Goal: Task Accomplishment & Management: Manage account settings

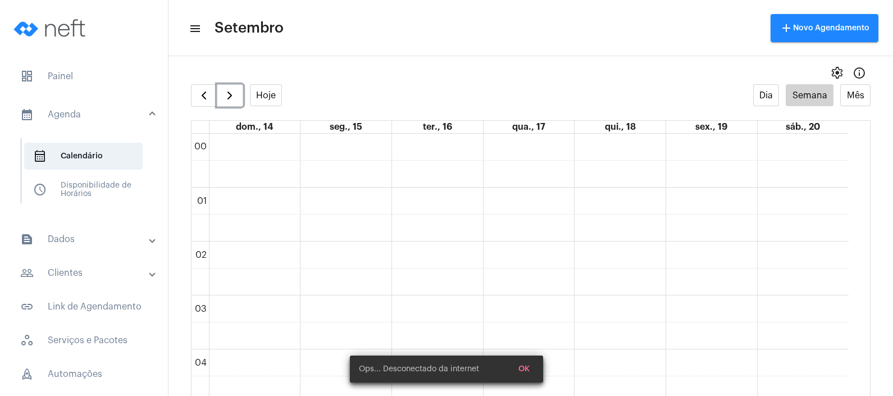
scroll to position [745, 0]
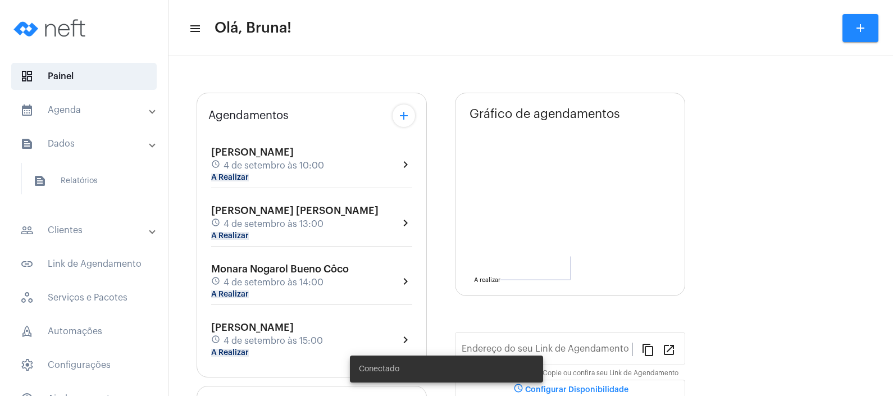
type input "[URL][DOMAIN_NAME][PERSON_NAME]"
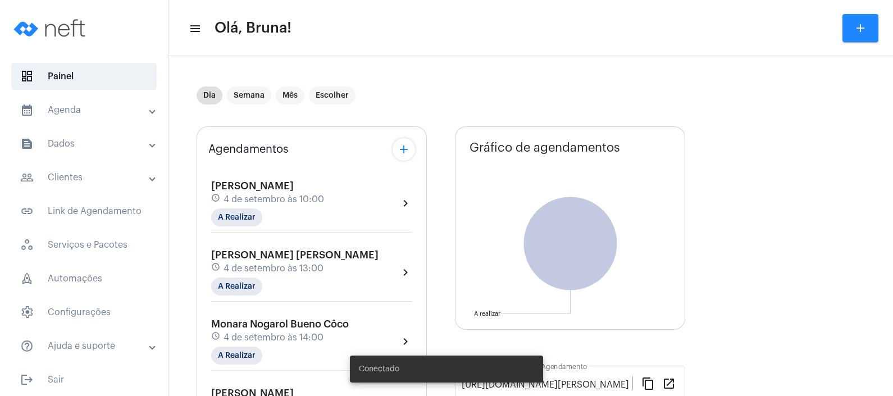
click at [112, 110] on mat-panel-title "calendar_month_outlined Agenda" at bounding box center [85, 109] width 130 height 13
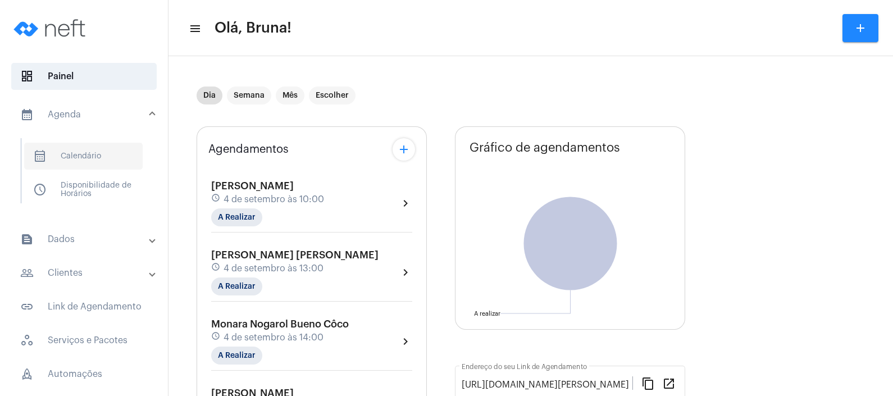
click at [101, 156] on span "calendar_month_outlined Calendário" at bounding box center [83, 156] width 119 height 27
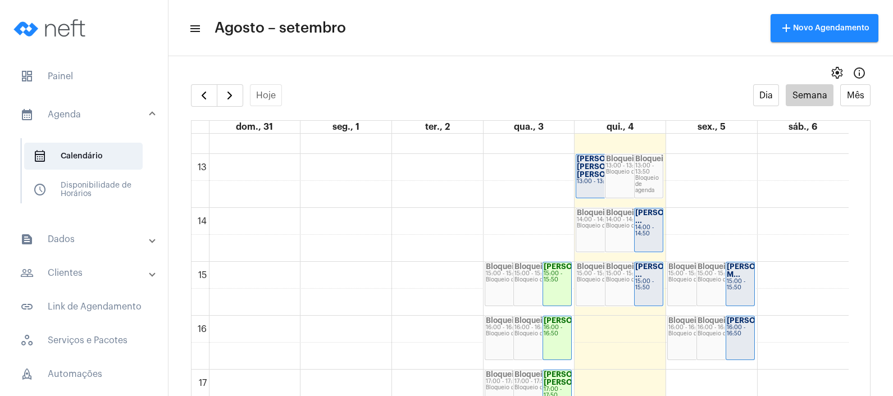
scroll to position [683, 0]
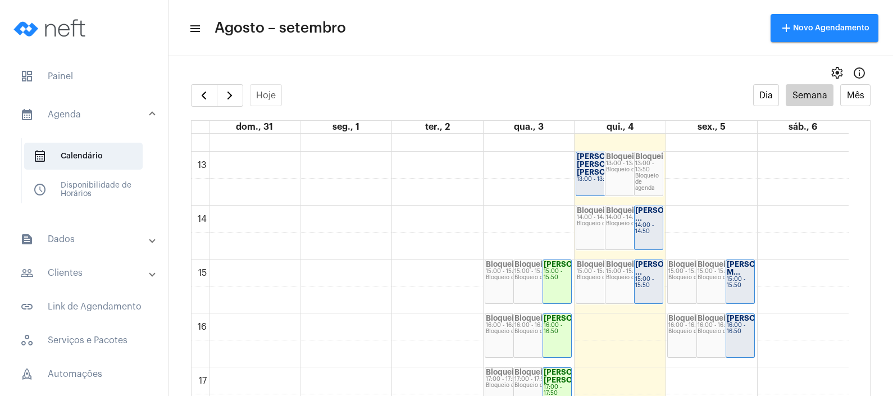
click at [638, 234] on div "14:00 - 14:50" at bounding box center [648, 228] width 27 height 12
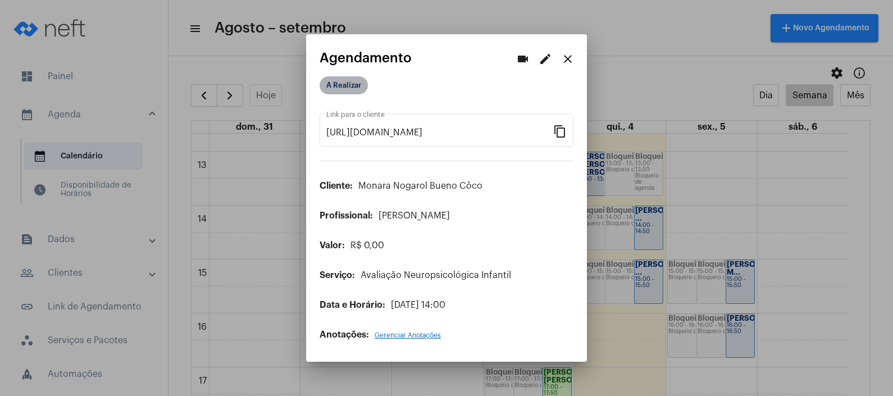
click at [358, 92] on mat-chip "A Realizar" at bounding box center [344, 85] width 48 height 18
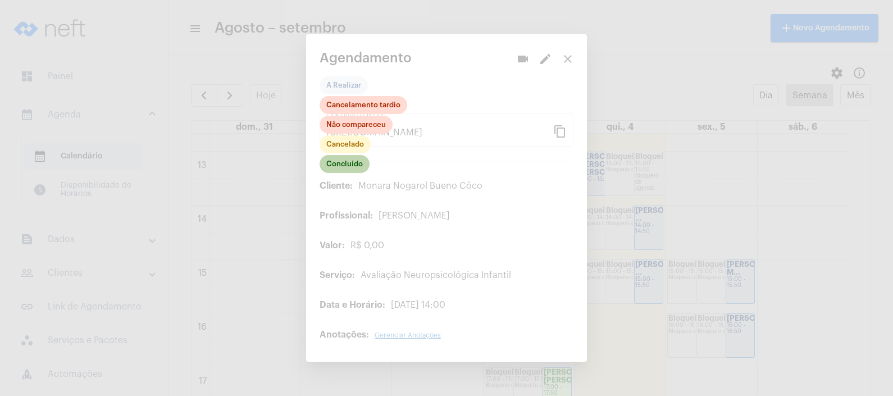
click at [345, 159] on mat-chip "Concluído" at bounding box center [345, 164] width 50 height 18
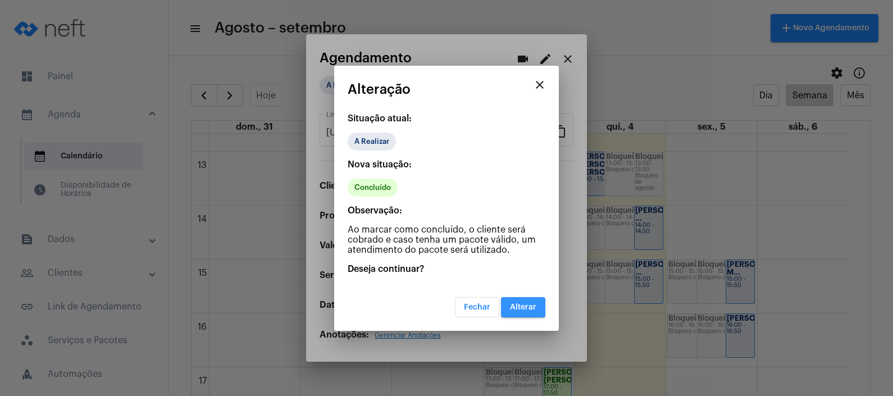
click at [520, 303] on span "Alterar" at bounding box center [523, 307] width 26 height 8
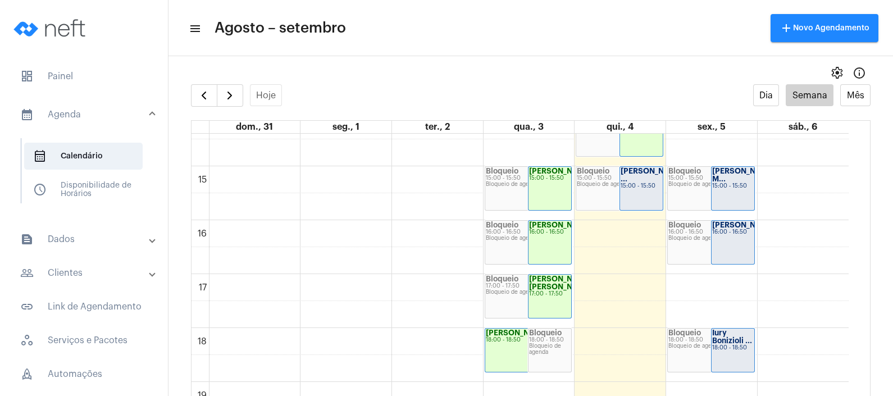
scroll to position [793, 0]
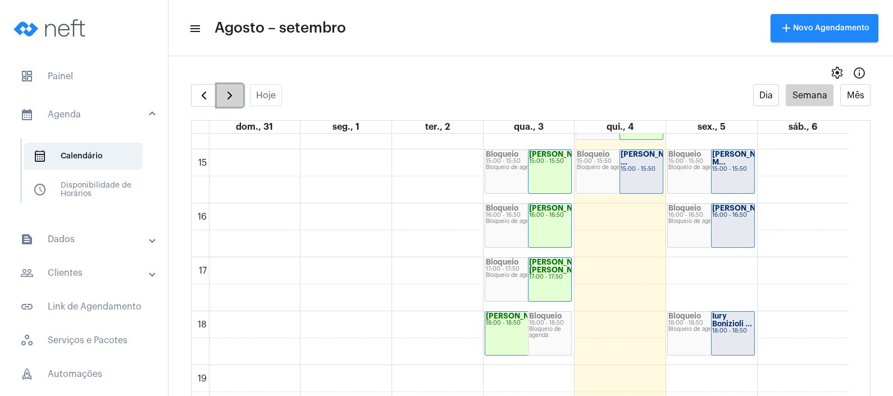
click at [231, 92] on span "button" at bounding box center [229, 95] width 13 height 13
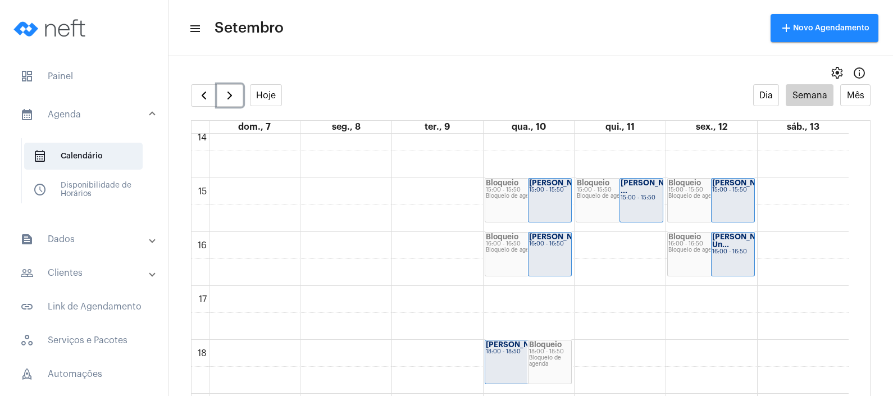
scroll to position [767, 0]
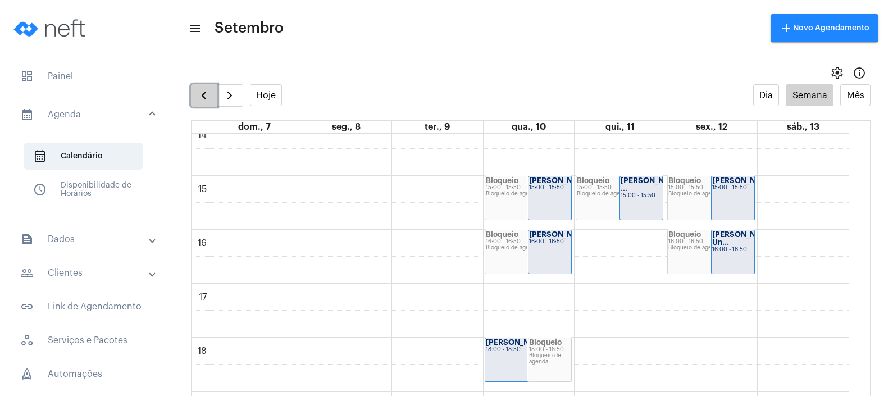
click at [201, 90] on span "button" at bounding box center [203, 95] width 13 height 13
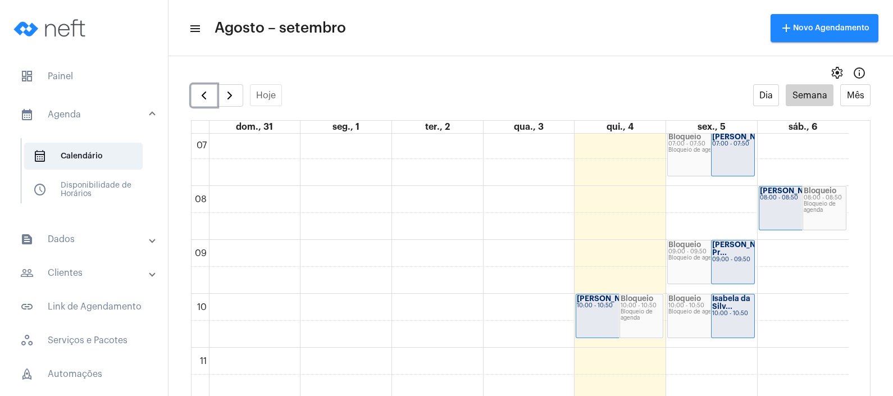
scroll to position [355, 0]
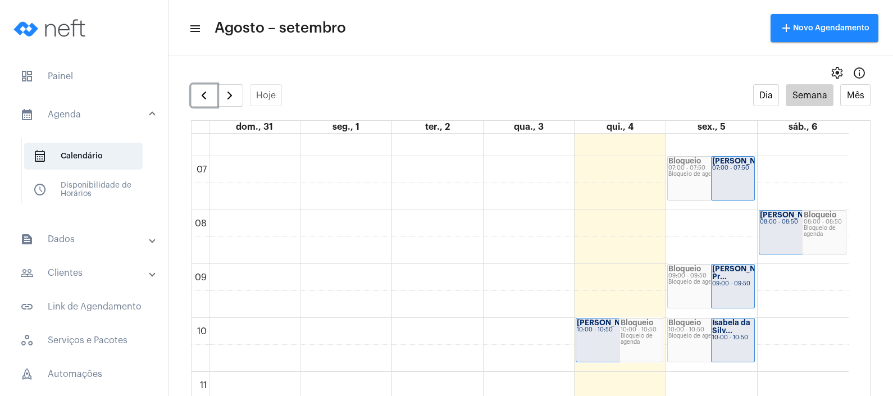
click at [613, 332] on div "[PERSON_NAME]... 10:00 - 10:50" at bounding box center [619, 339] width 86 height 43
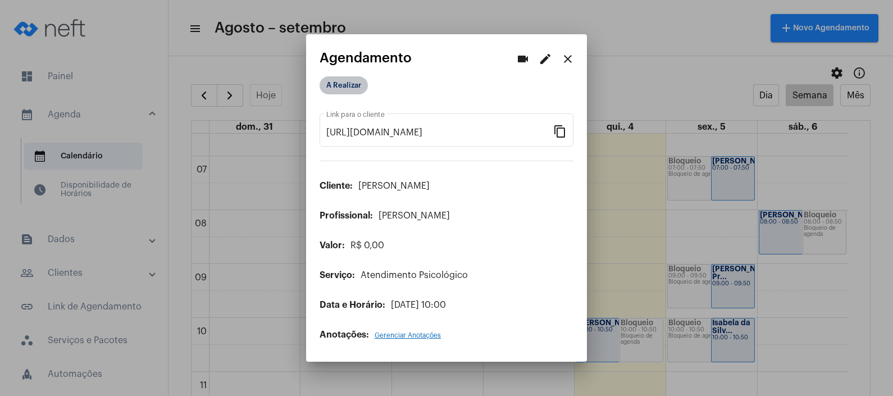
click at [354, 79] on mat-chip "A Realizar" at bounding box center [344, 85] width 48 height 18
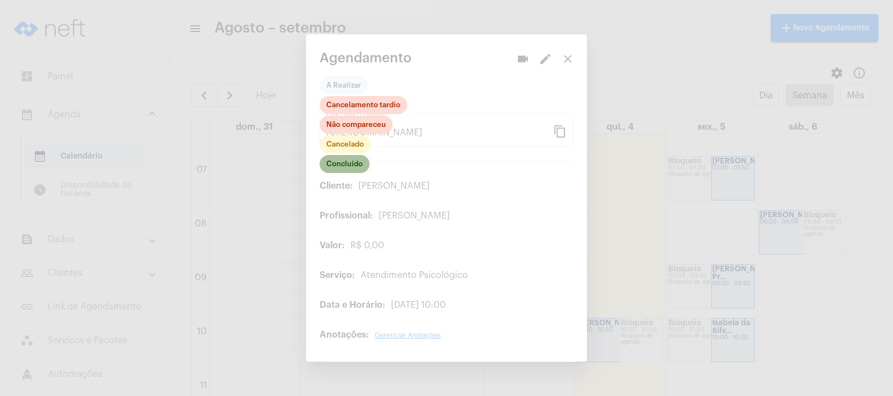
click at [347, 168] on mat-chip "Concluído" at bounding box center [345, 164] width 50 height 18
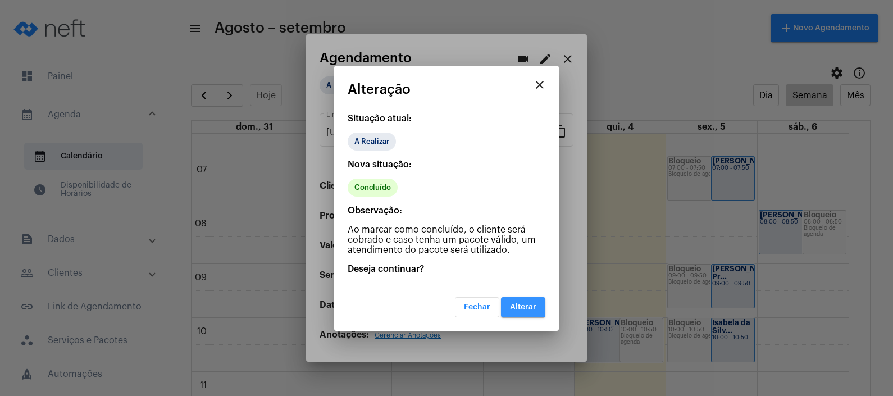
click at [529, 309] on span "Alterar" at bounding box center [523, 307] width 26 height 8
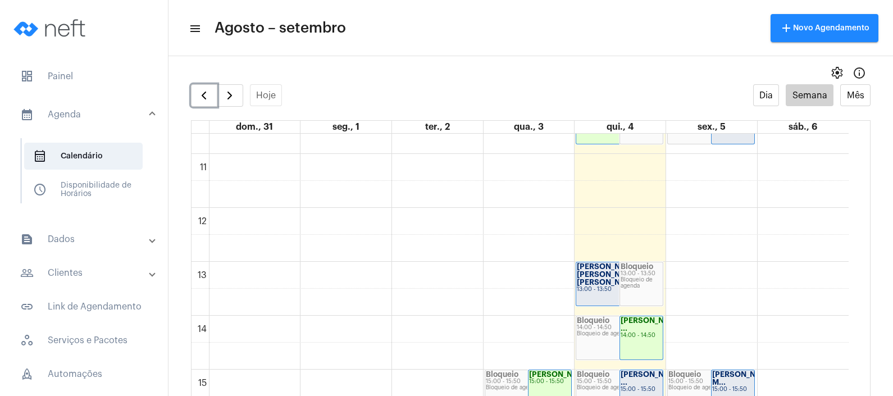
scroll to position [595, 0]
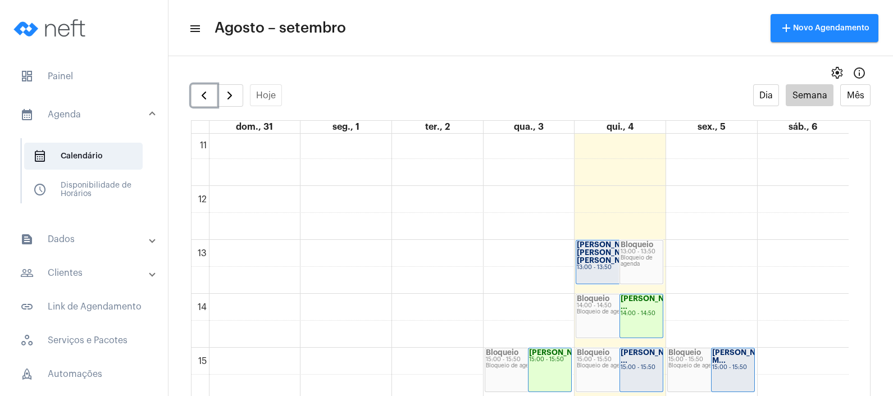
click at [582, 256] on div "[PERSON_NAME] [PERSON_NAME] [PERSON_NAME]... 13:00 - 13:50" at bounding box center [619, 261] width 86 height 43
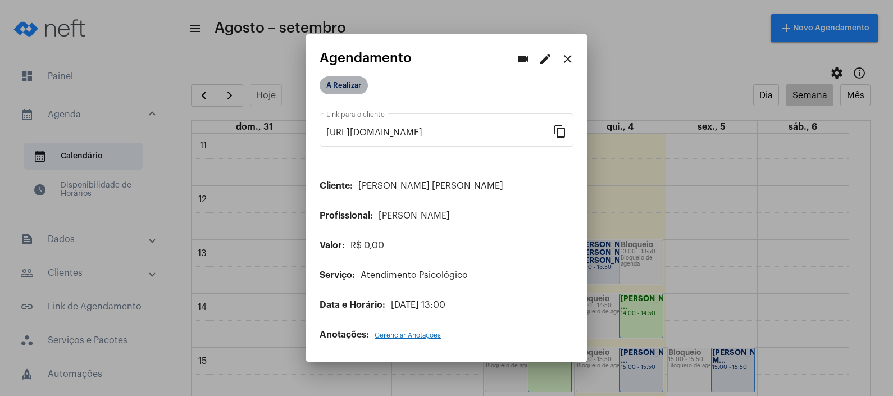
click at [349, 86] on mat-chip "A Realizar" at bounding box center [344, 85] width 48 height 18
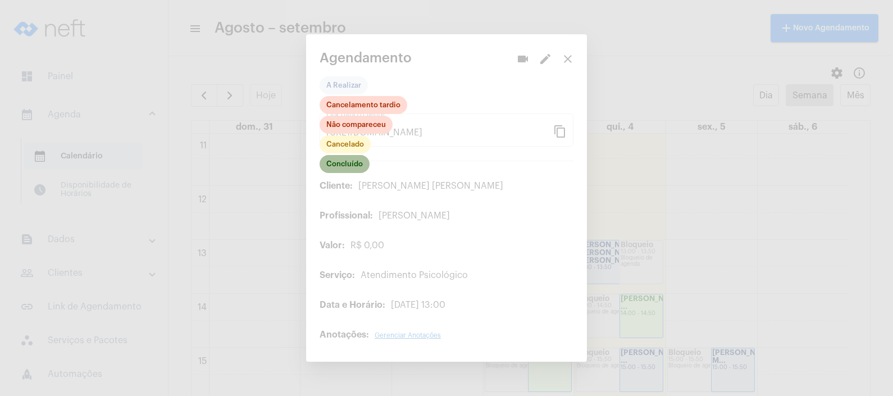
click at [354, 171] on mat-chip "Concluído" at bounding box center [345, 164] width 50 height 18
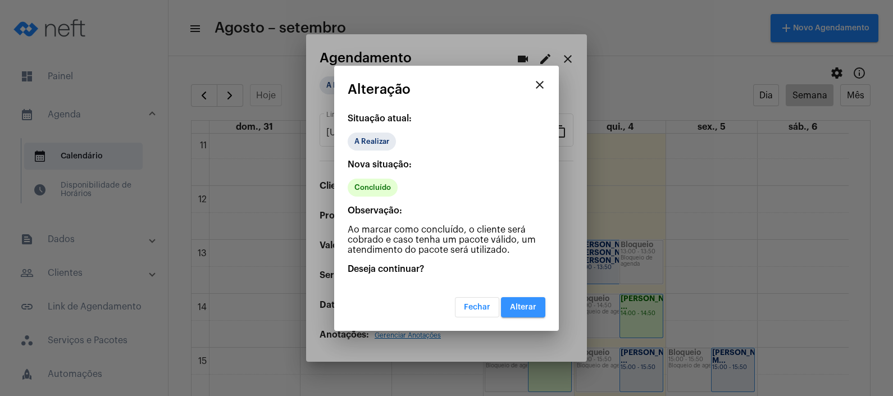
click at [530, 303] on span "Alterar" at bounding box center [523, 307] width 26 height 8
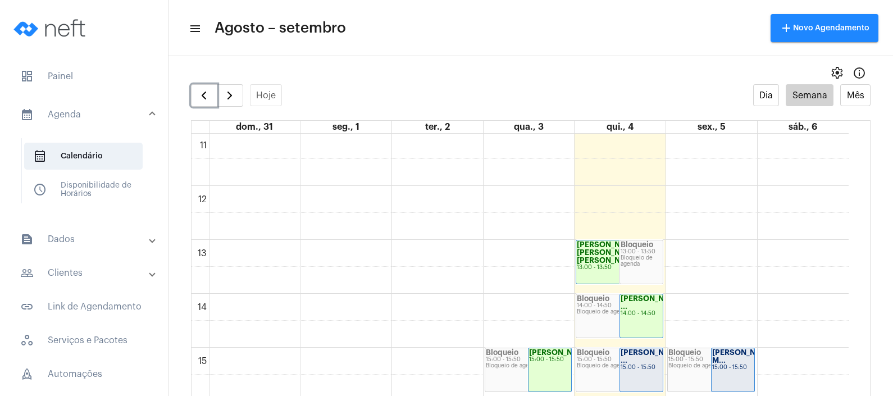
click at [623, 364] on strong "[PERSON_NAME] ..." at bounding box center [652, 356] width 63 height 15
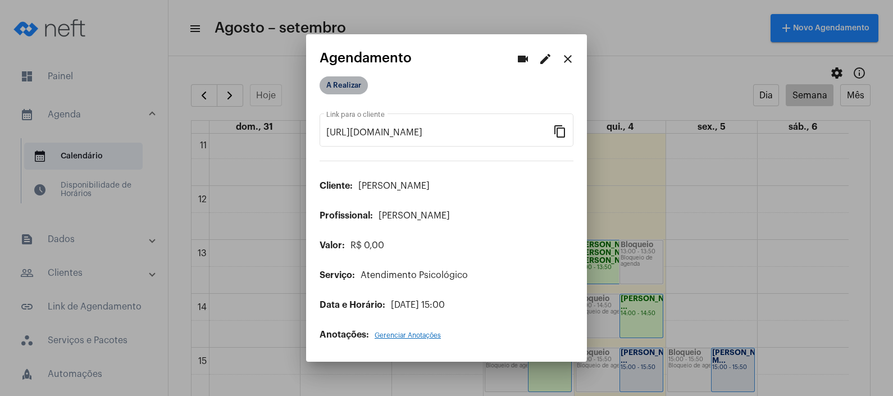
click at [337, 78] on mat-chip "A Realizar" at bounding box center [344, 85] width 48 height 18
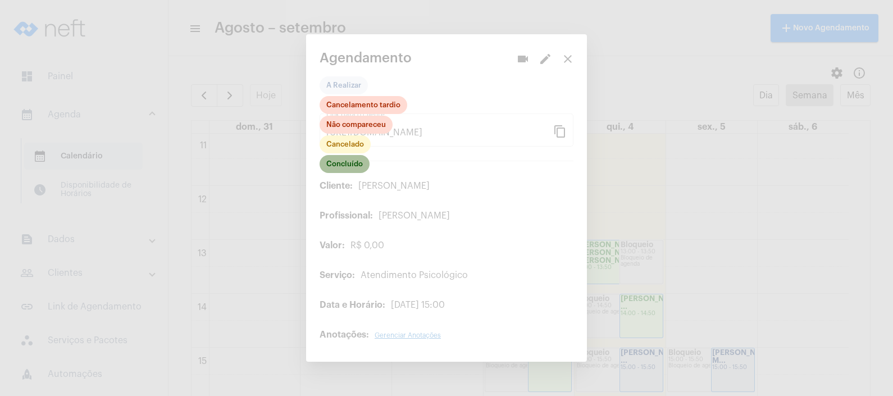
click at [337, 168] on mat-chip "Concluído" at bounding box center [345, 164] width 50 height 18
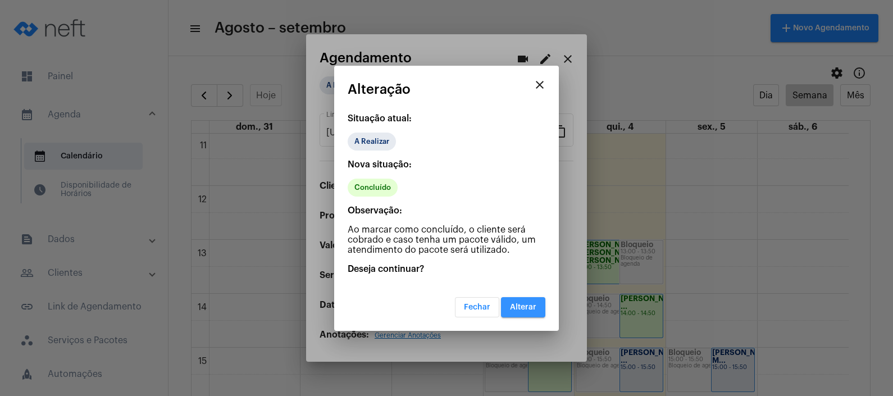
click at [522, 304] on span "Alterar" at bounding box center [523, 307] width 26 height 8
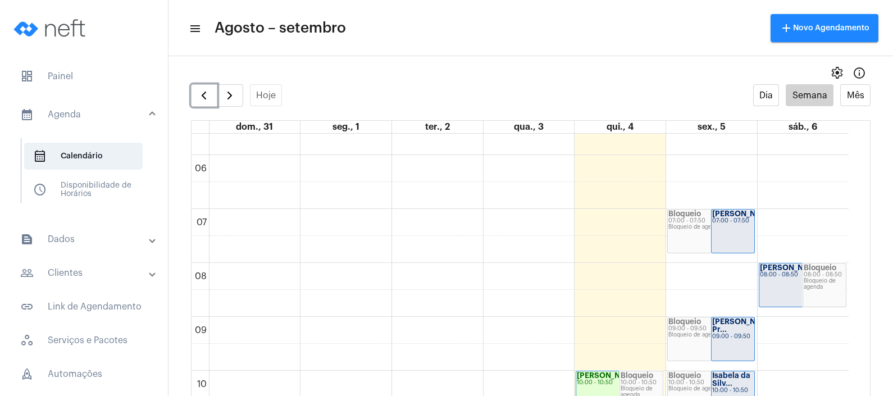
scroll to position [293, 0]
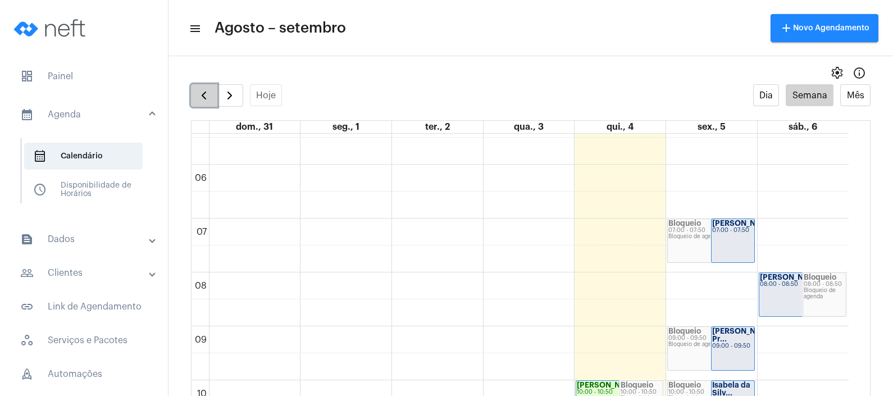
click at [199, 102] on button "button" at bounding box center [204, 95] width 26 height 22
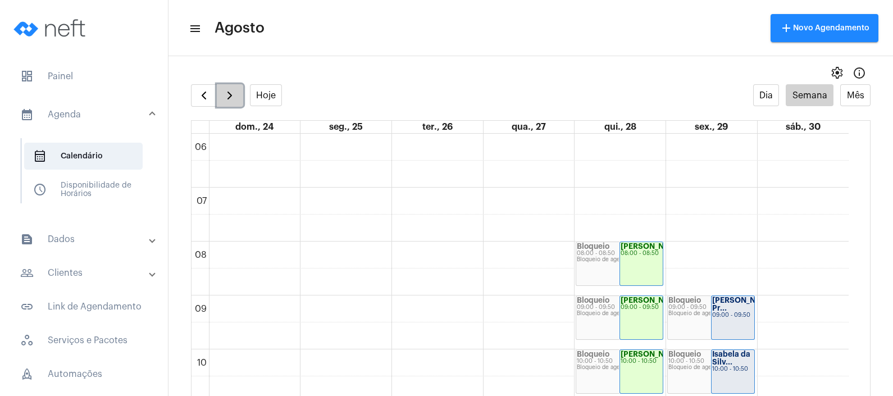
click at [225, 93] on span "button" at bounding box center [229, 95] width 13 height 13
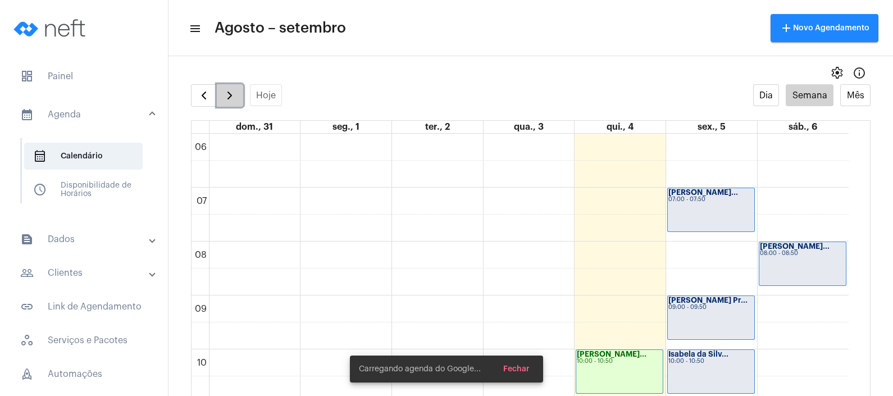
click at [225, 93] on span "button" at bounding box center [229, 95] width 13 height 13
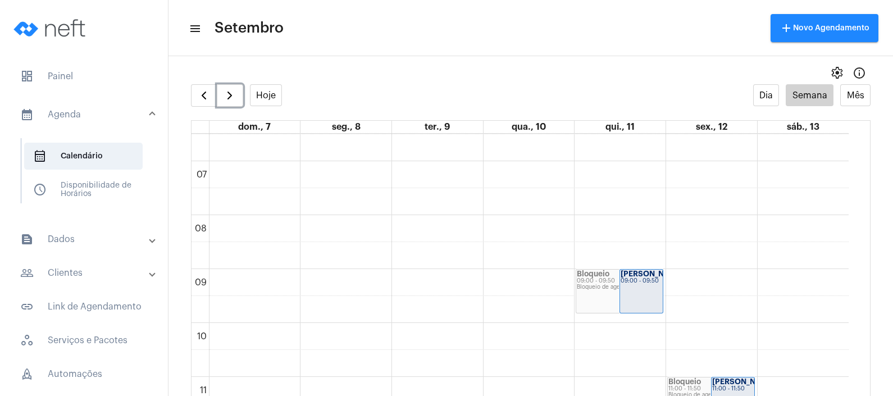
scroll to position [343, 0]
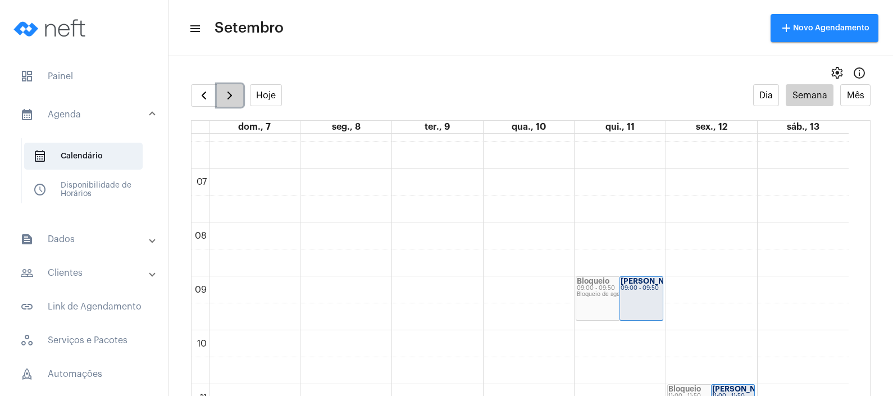
click at [229, 90] on span "button" at bounding box center [229, 95] width 13 height 13
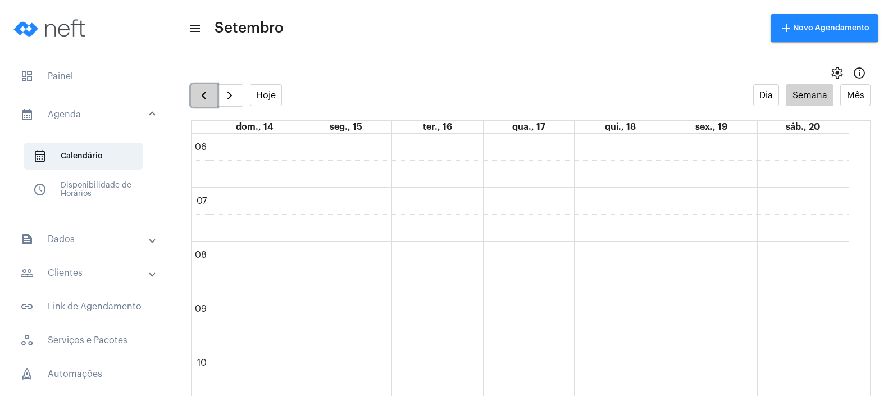
click at [197, 92] on button "button" at bounding box center [204, 95] width 26 height 22
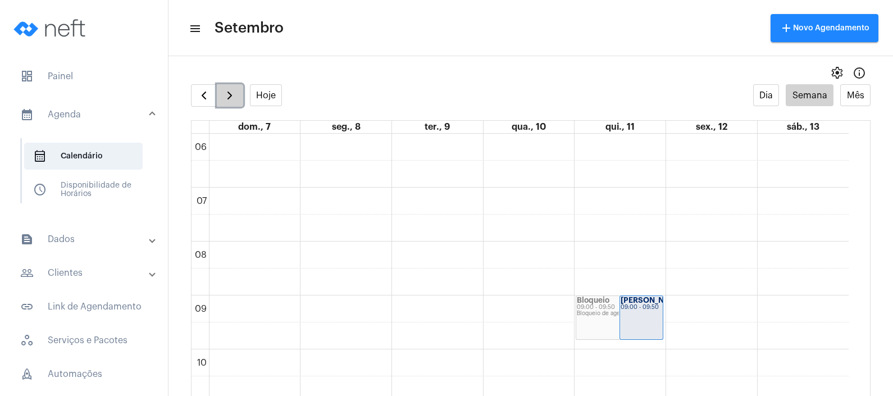
click at [229, 91] on span "button" at bounding box center [229, 95] width 13 height 13
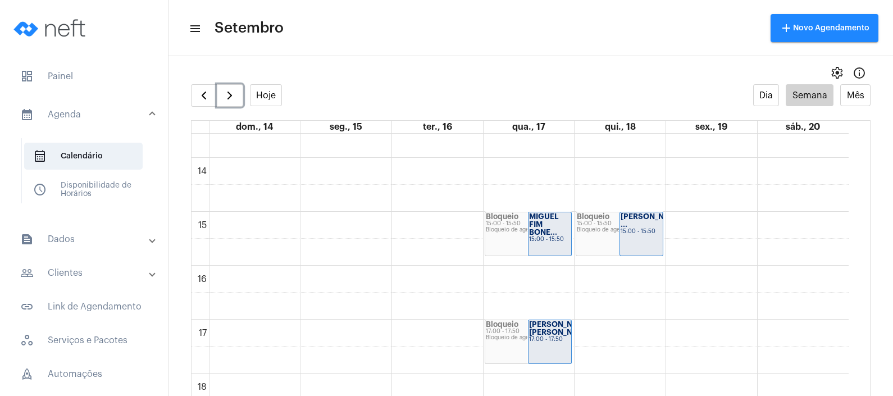
scroll to position [723, 0]
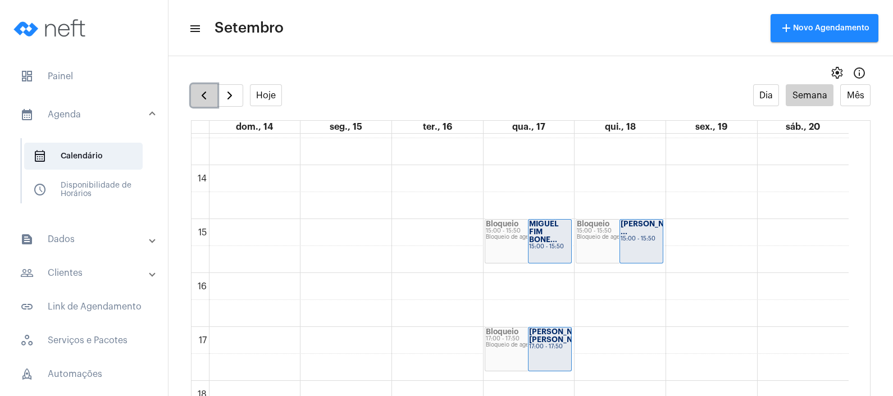
click at [212, 89] on button "button" at bounding box center [204, 95] width 26 height 22
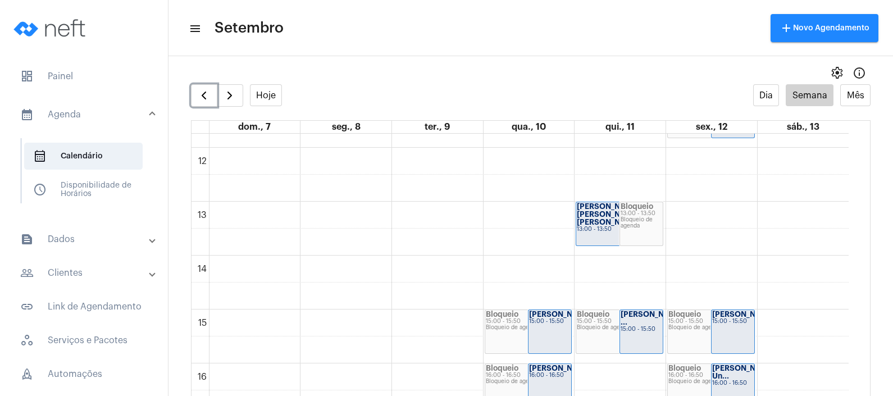
scroll to position [635, 0]
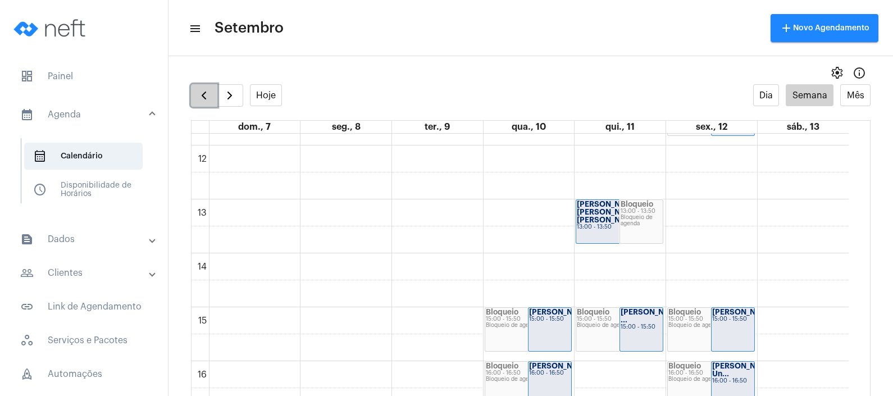
click at [191, 98] on button "button" at bounding box center [204, 95] width 26 height 22
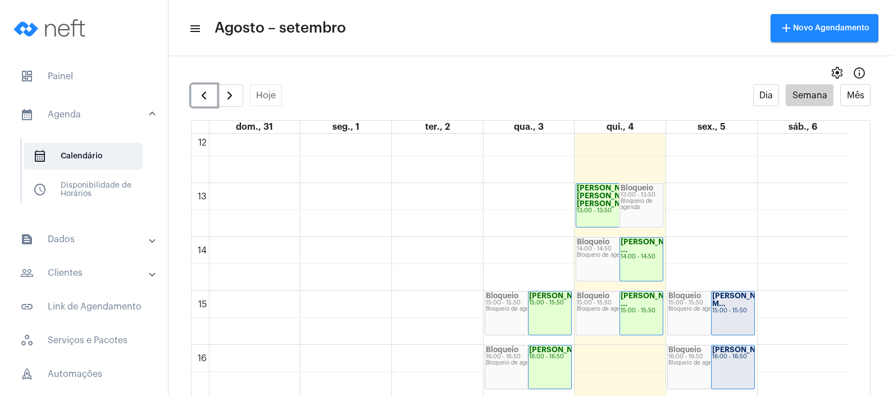
scroll to position [657, 0]
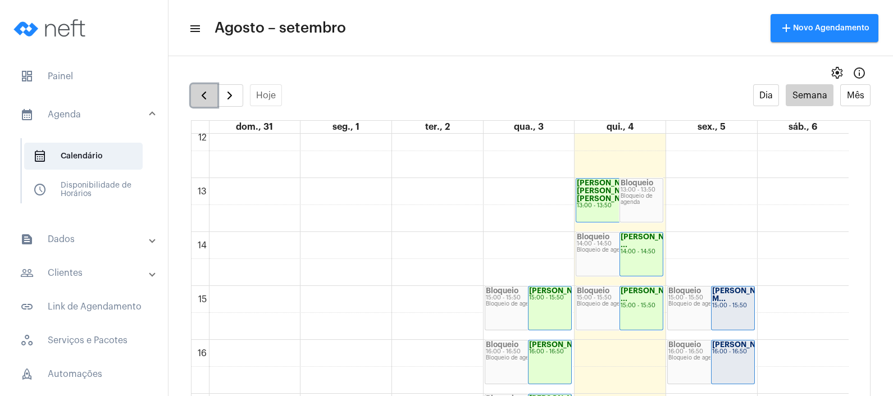
click at [197, 106] on button "button" at bounding box center [204, 95] width 26 height 22
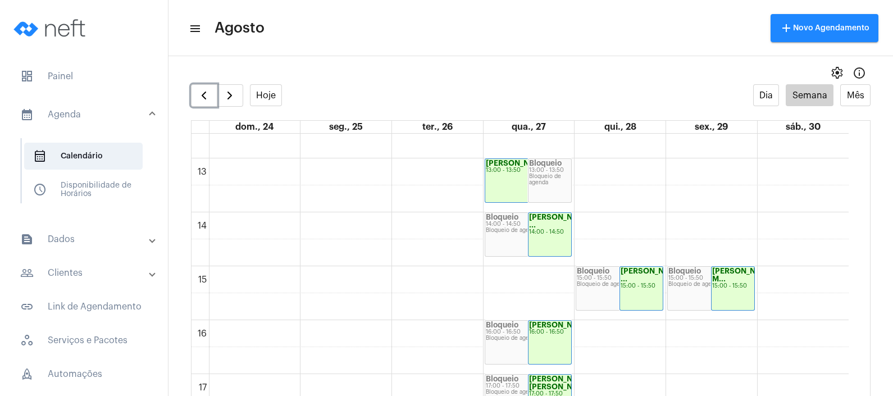
scroll to position [681, 0]
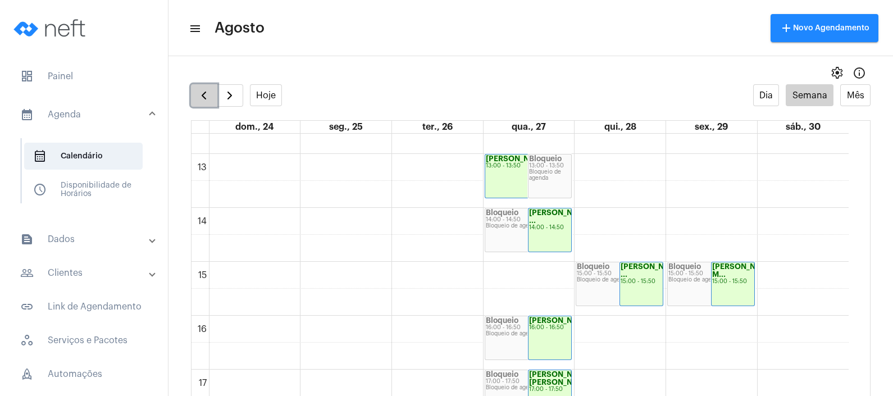
click at [208, 92] on span "button" at bounding box center [203, 95] width 13 height 13
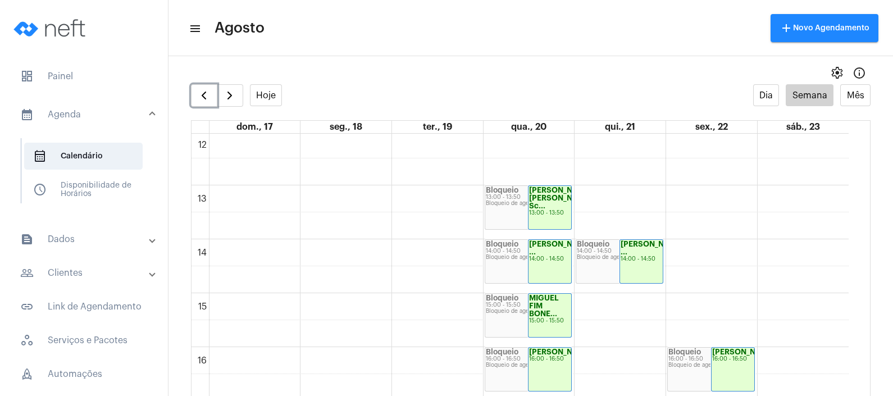
scroll to position [654, 0]
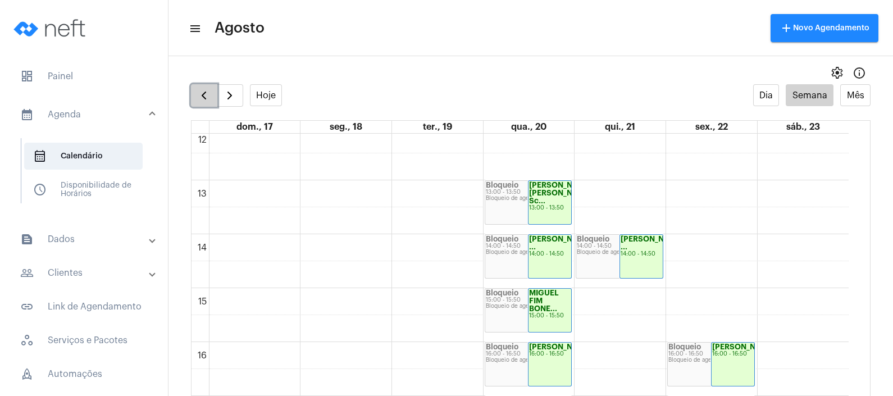
click at [203, 94] on span "button" at bounding box center [203, 95] width 13 height 13
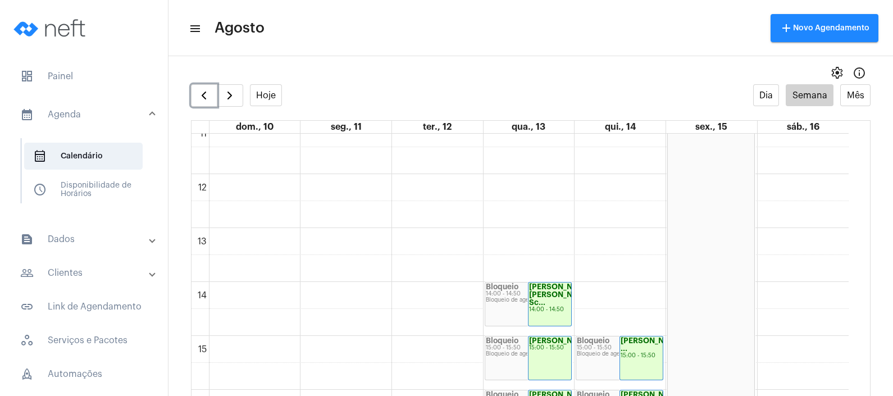
scroll to position [604, 0]
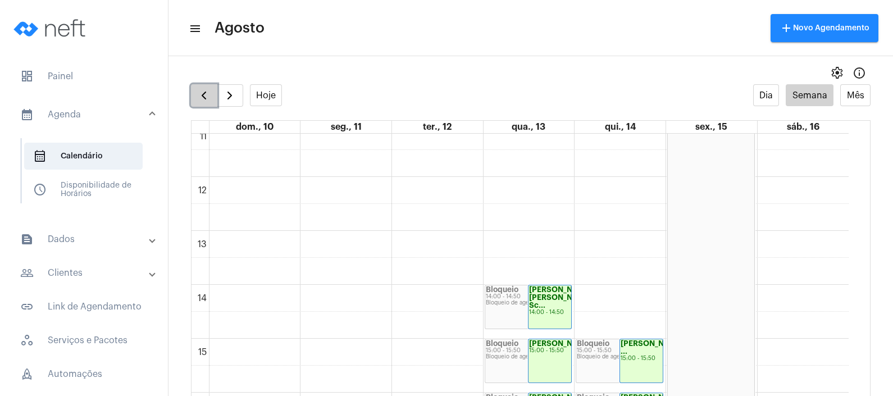
click at [204, 92] on span "button" at bounding box center [203, 95] width 13 height 13
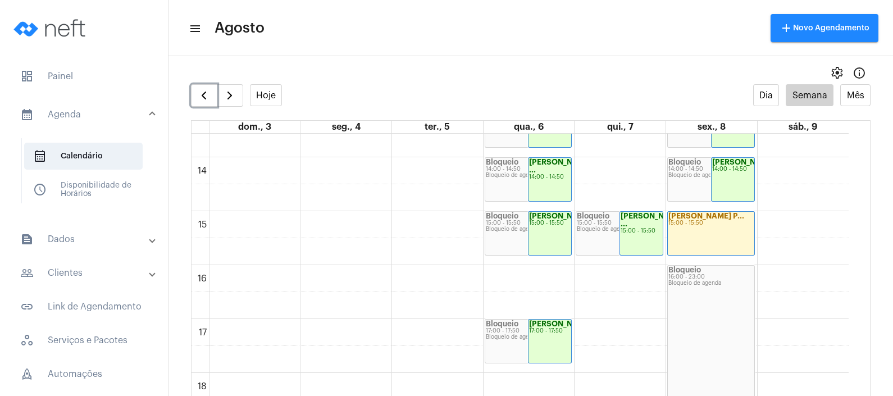
scroll to position [733, 0]
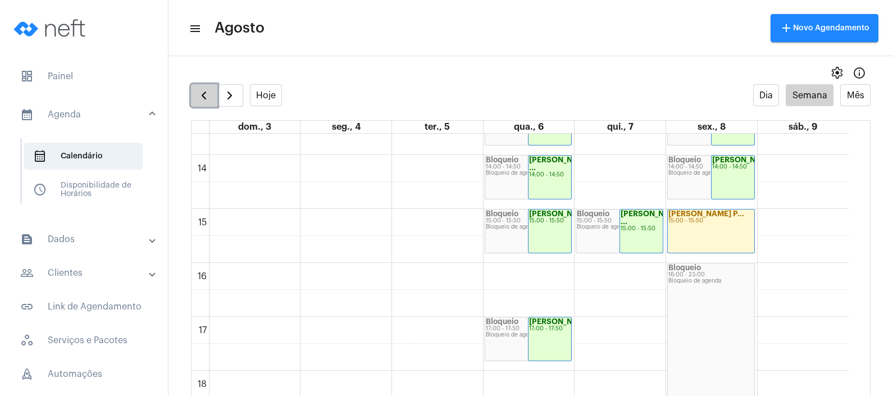
click at [203, 97] on span "button" at bounding box center [203, 95] width 13 height 13
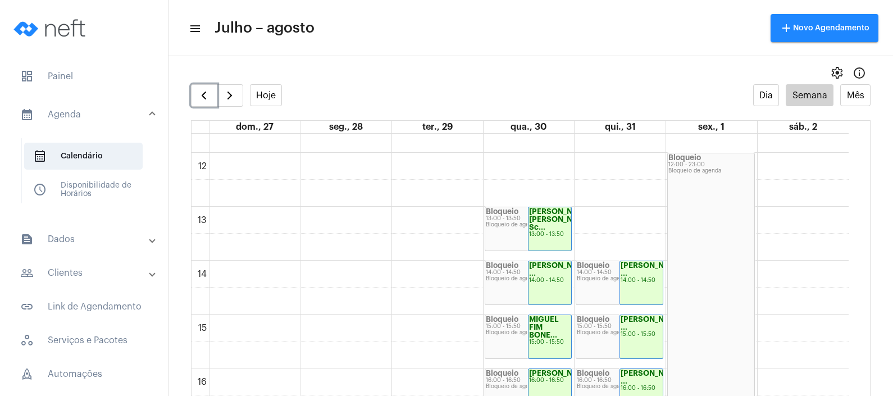
scroll to position [630, 0]
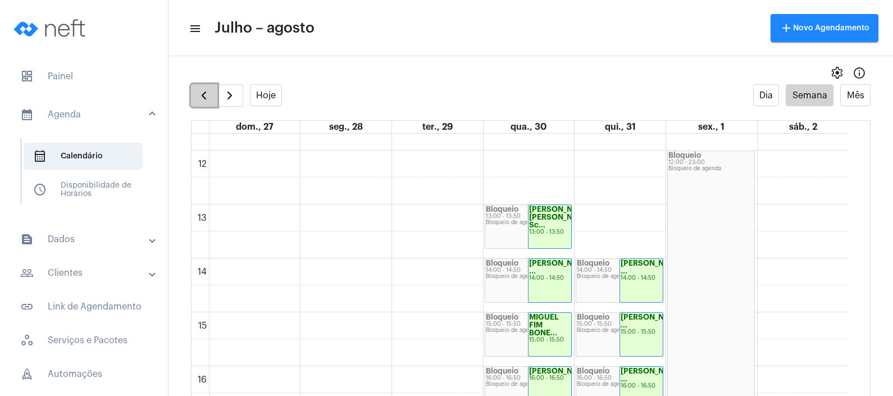
click at [206, 95] on span "button" at bounding box center [203, 95] width 13 height 13
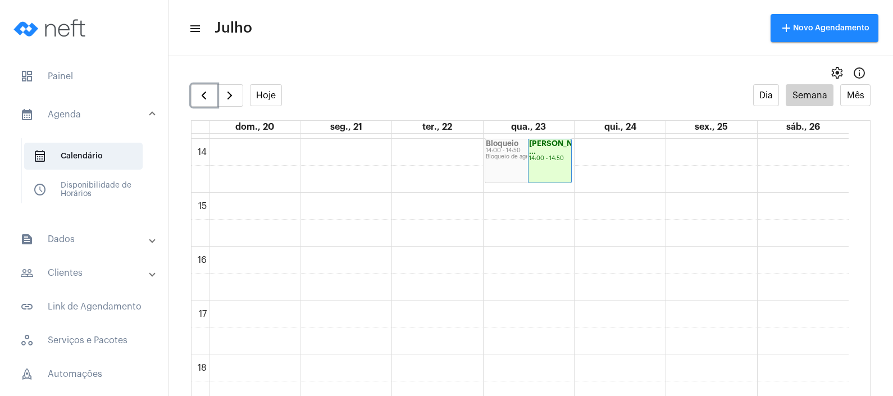
scroll to position [764, 0]
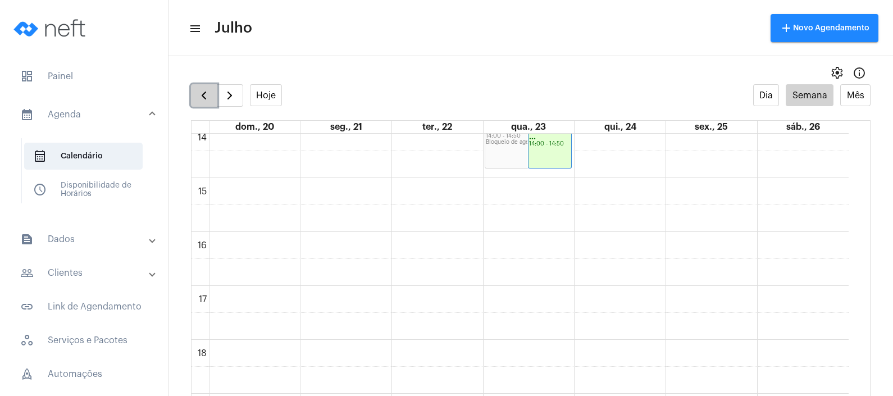
click at [206, 94] on span "button" at bounding box center [203, 95] width 13 height 13
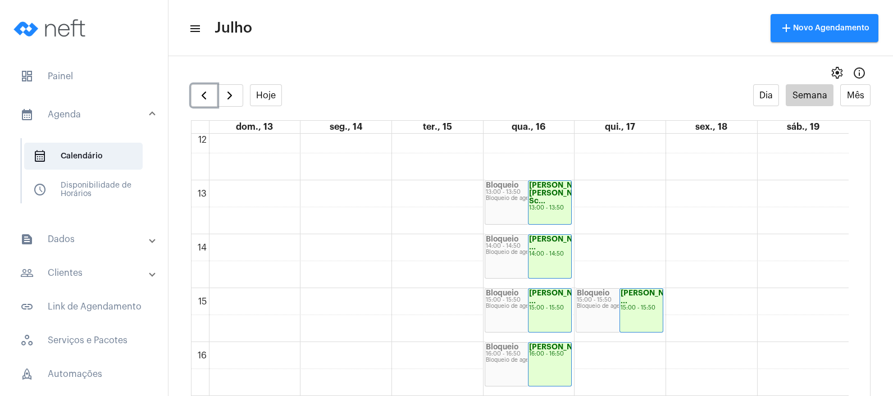
scroll to position [664, 0]
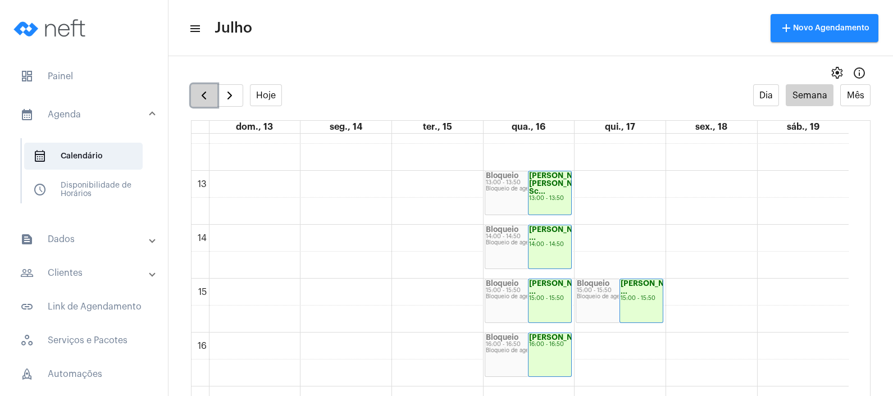
click at [195, 94] on button "button" at bounding box center [204, 95] width 26 height 22
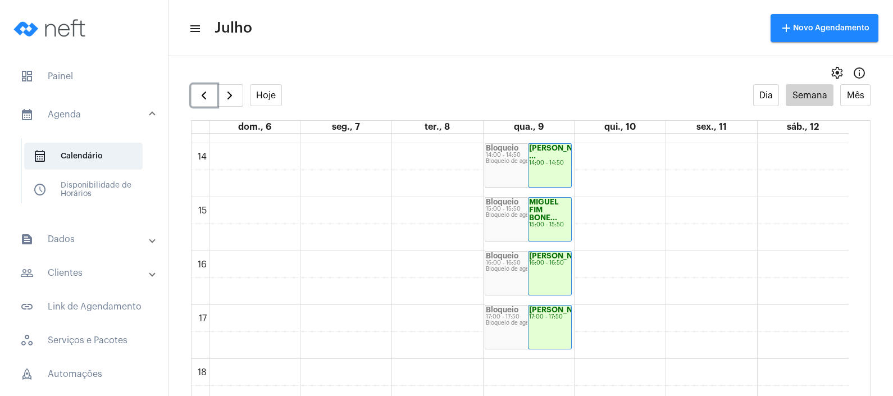
scroll to position [759, 0]
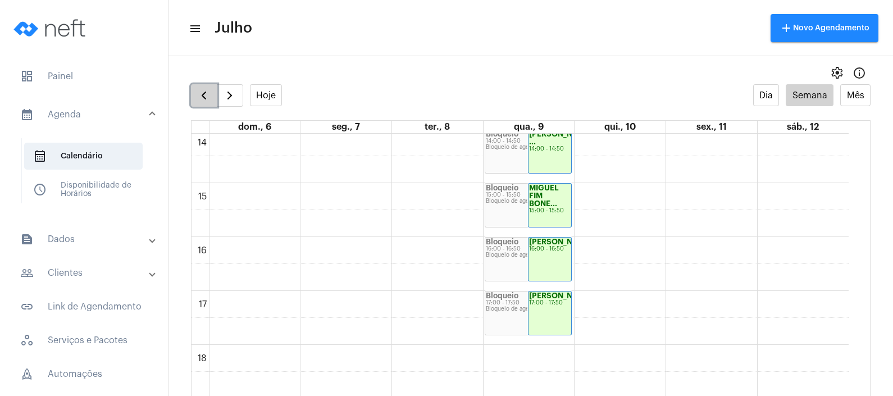
click at [195, 95] on button "button" at bounding box center [204, 95] width 26 height 22
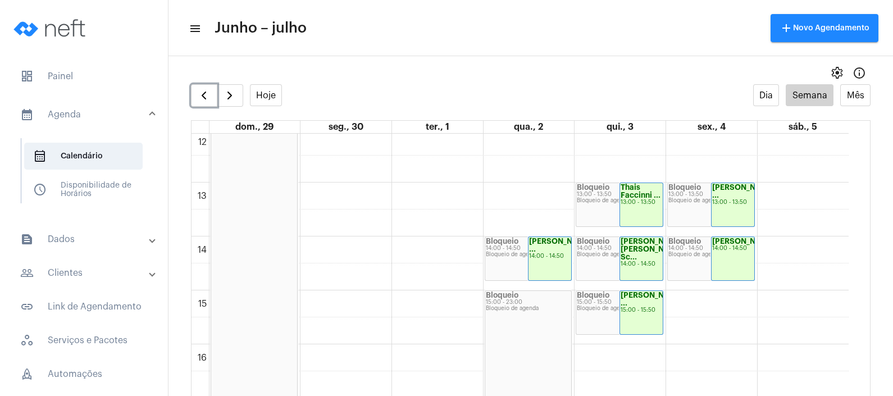
scroll to position [657, 0]
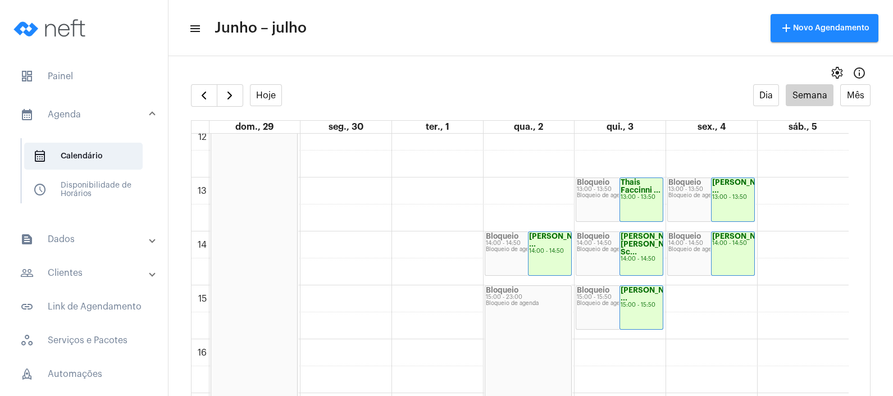
click at [189, 98] on full-calendar "Hoje Dia Semana Mês dom., 29 seg., 30 ter., 1 qua., 2 qui., 3 sex., 4 sáb., 5 0…" at bounding box center [530, 251] width 725 height 334
click at [203, 99] on span "button" at bounding box center [203, 95] width 13 height 13
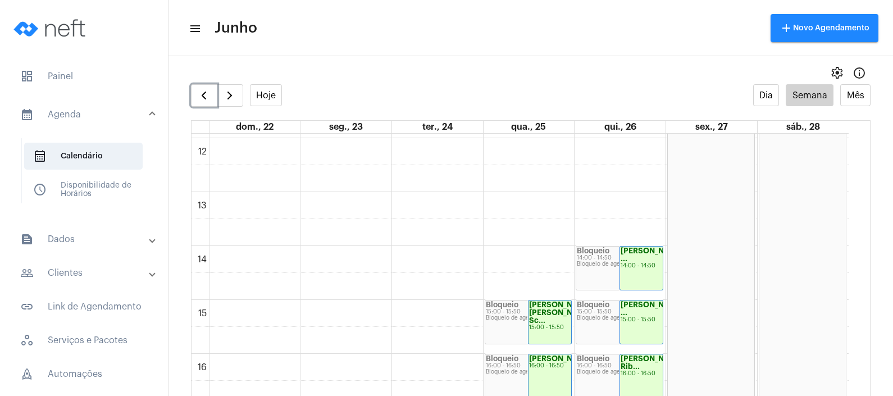
scroll to position [657, 0]
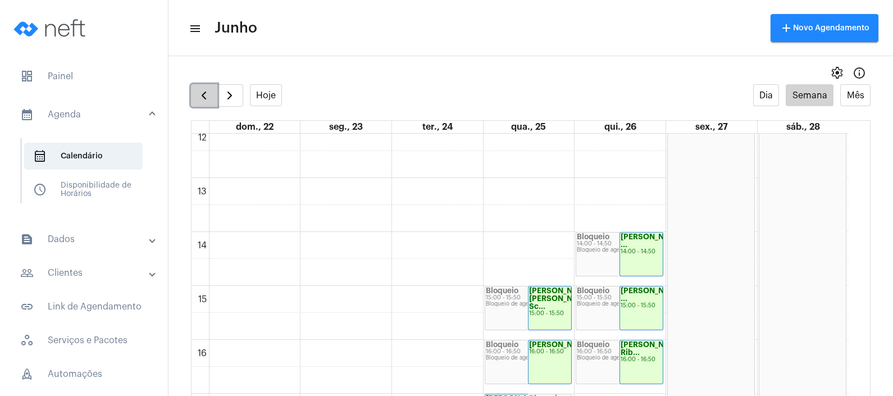
click at [208, 94] on span "button" at bounding box center [203, 95] width 13 height 13
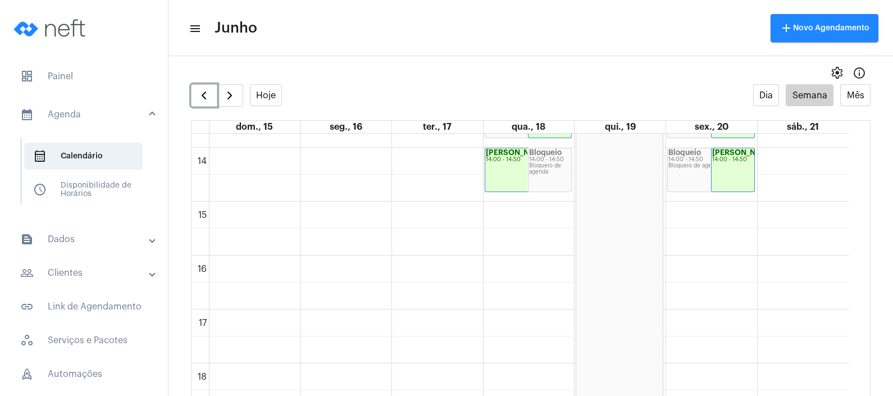
scroll to position [743, 0]
click at [199, 98] on span "button" at bounding box center [203, 95] width 13 height 13
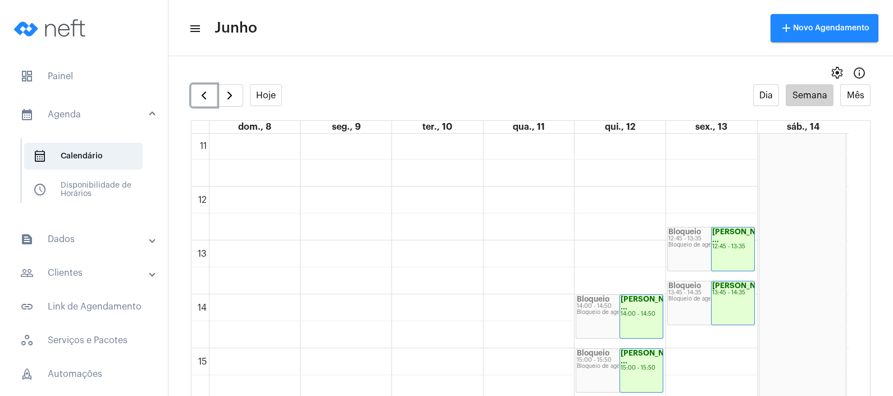
scroll to position [613, 0]
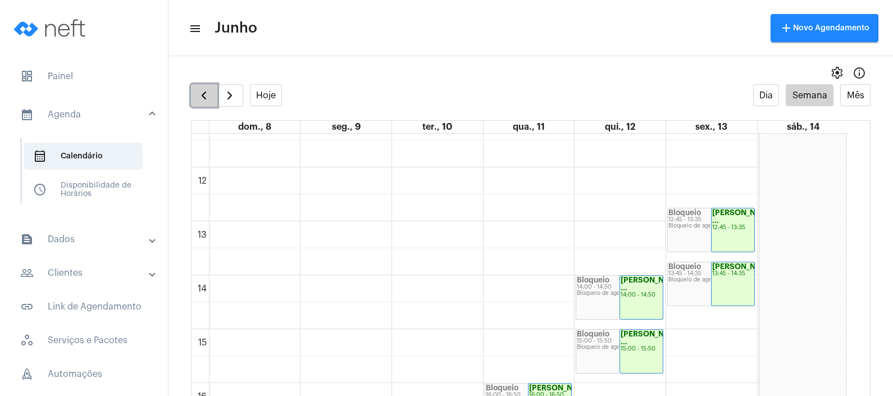
click at [203, 90] on span "button" at bounding box center [203, 95] width 13 height 13
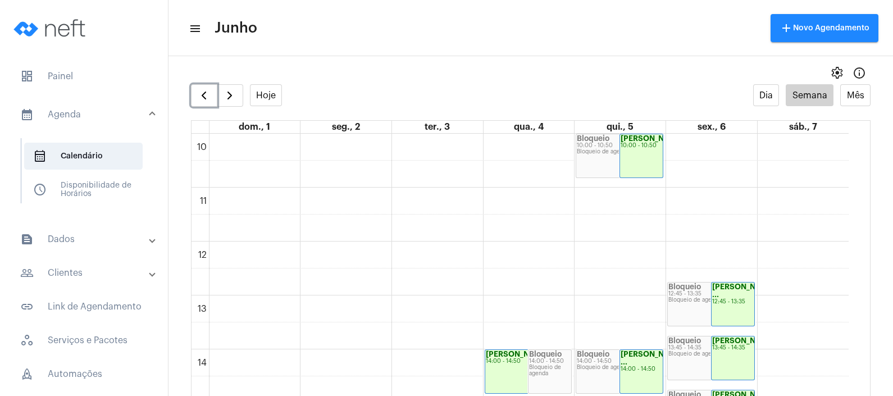
scroll to position [541, 0]
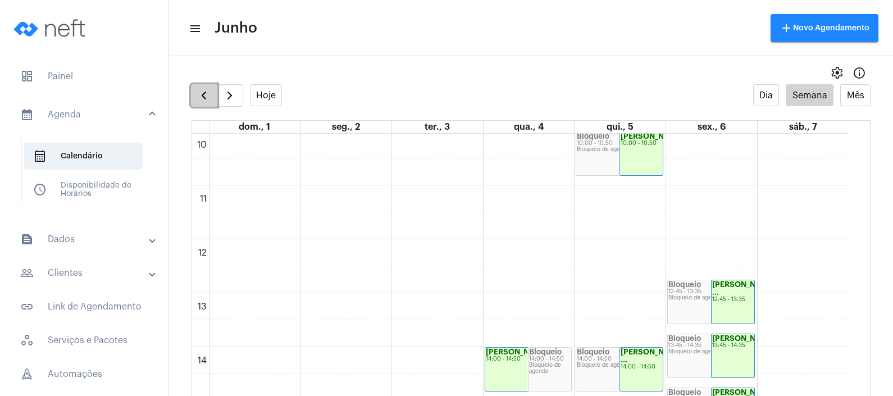
click at [207, 93] on span "button" at bounding box center [203, 95] width 13 height 13
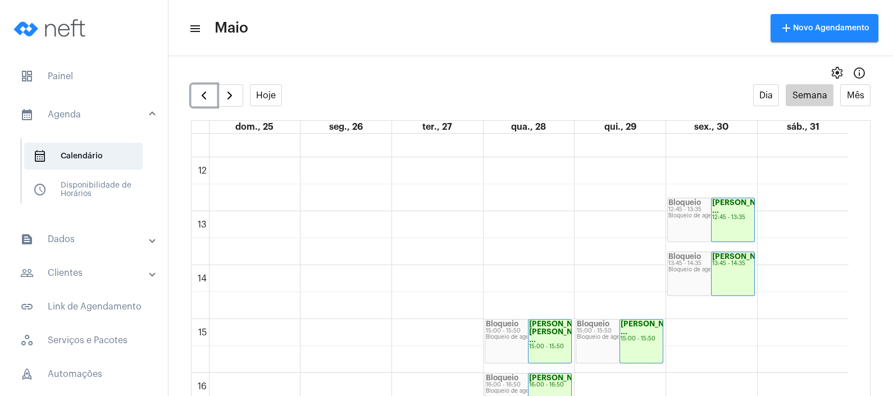
scroll to position [618, 0]
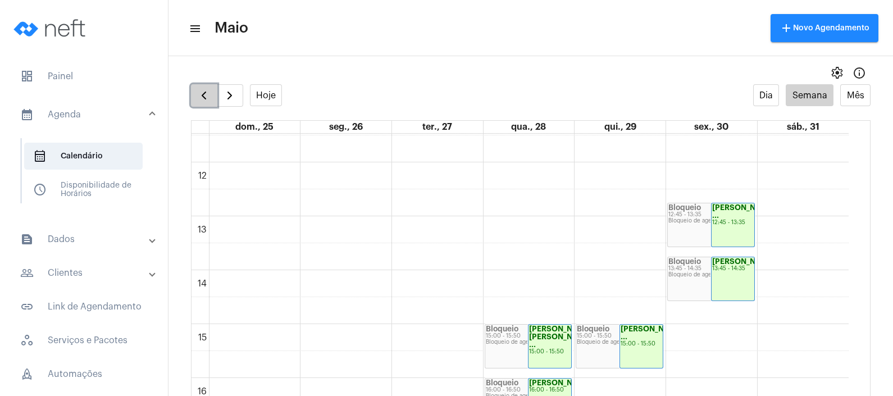
click at [201, 90] on span "button" at bounding box center [203, 95] width 13 height 13
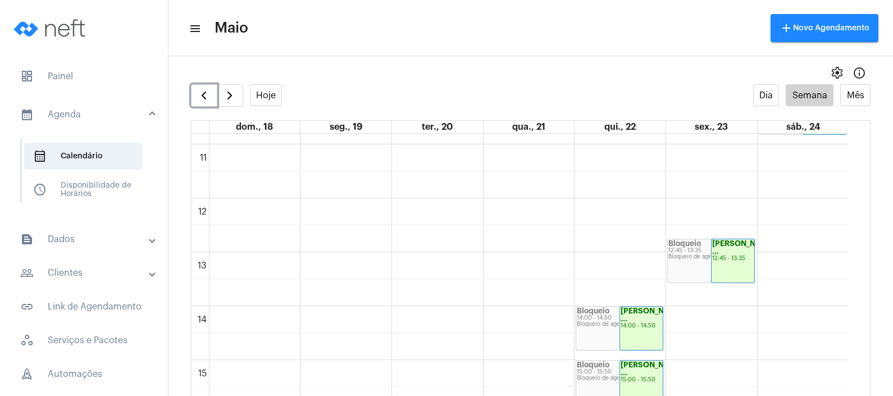
scroll to position [613, 0]
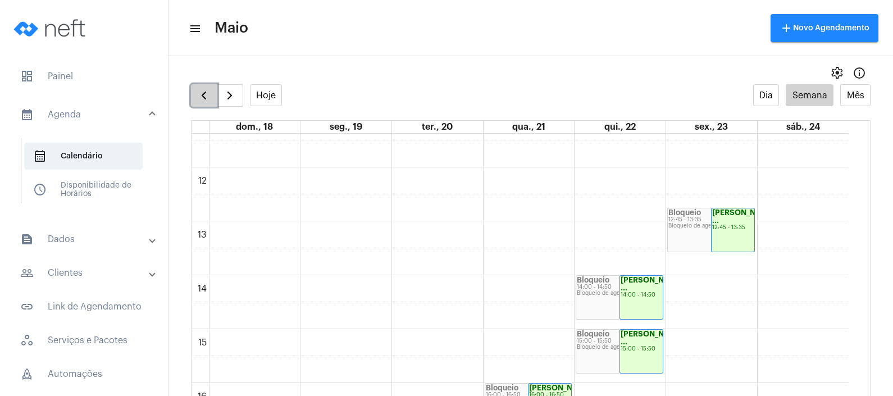
click at [201, 89] on span "button" at bounding box center [203, 95] width 13 height 13
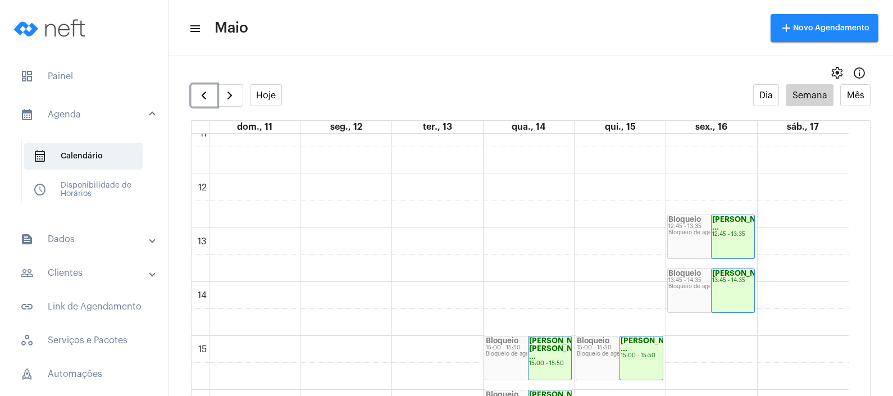
scroll to position [626, 0]
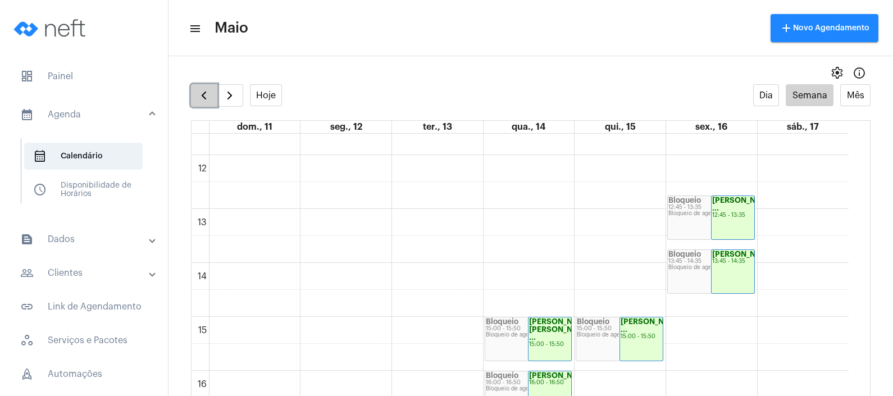
click at [197, 93] on button "button" at bounding box center [204, 95] width 26 height 22
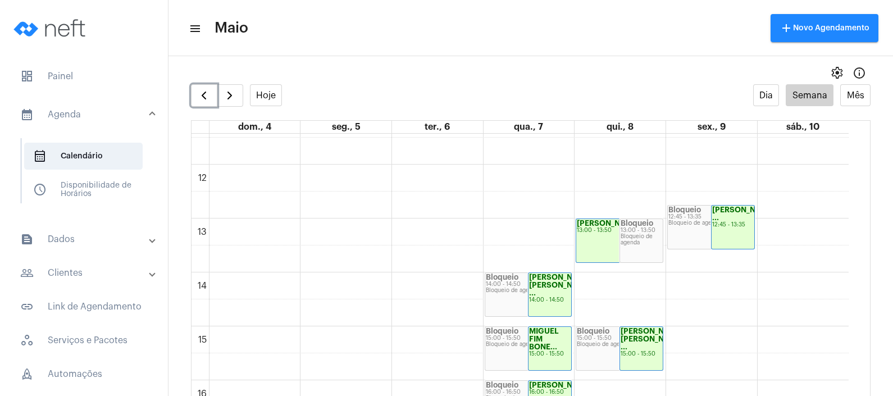
scroll to position [635, 0]
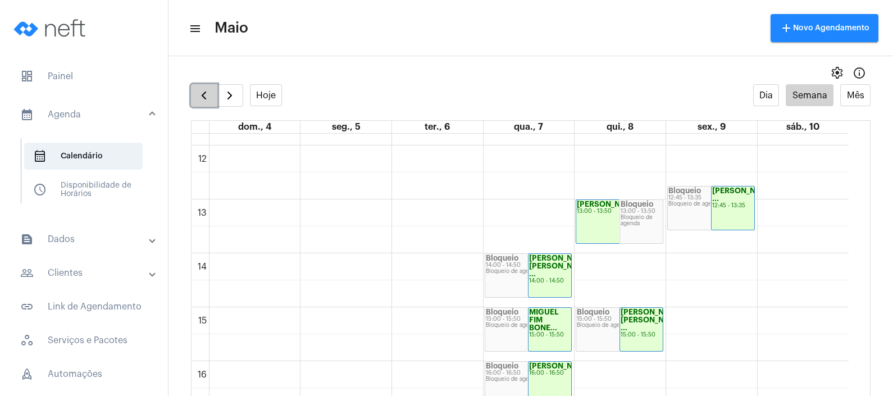
click at [207, 90] on span "button" at bounding box center [203, 95] width 13 height 13
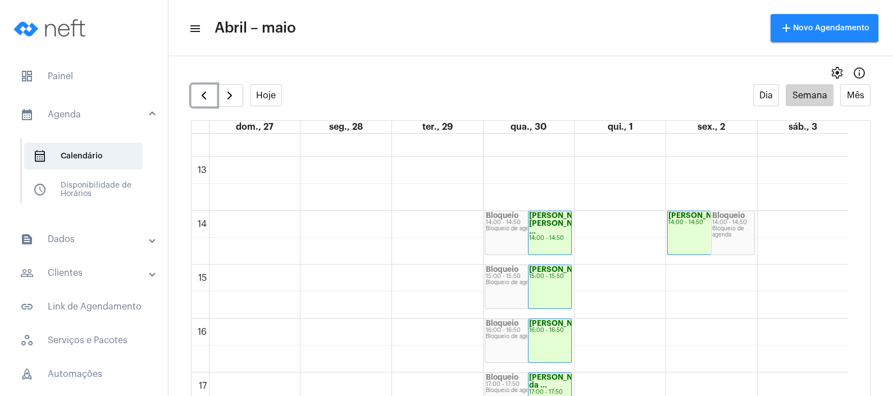
scroll to position [676, 0]
click at [198, 100] on span "button" at bounding box center [203, 95] width 13 height 13
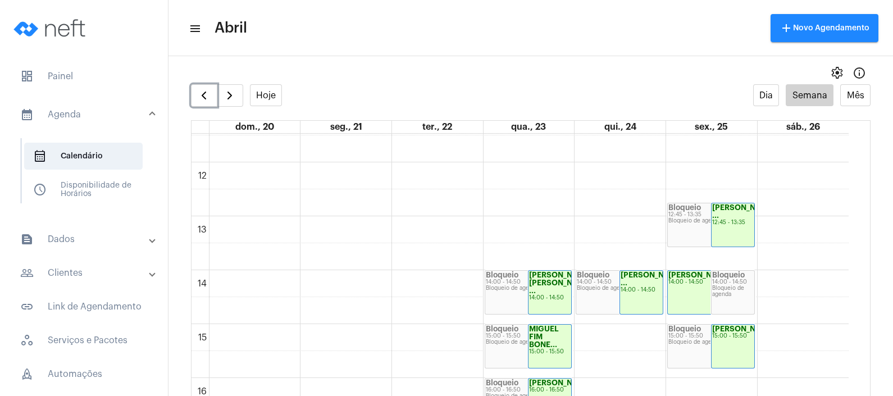
scroll to position [632, 0]
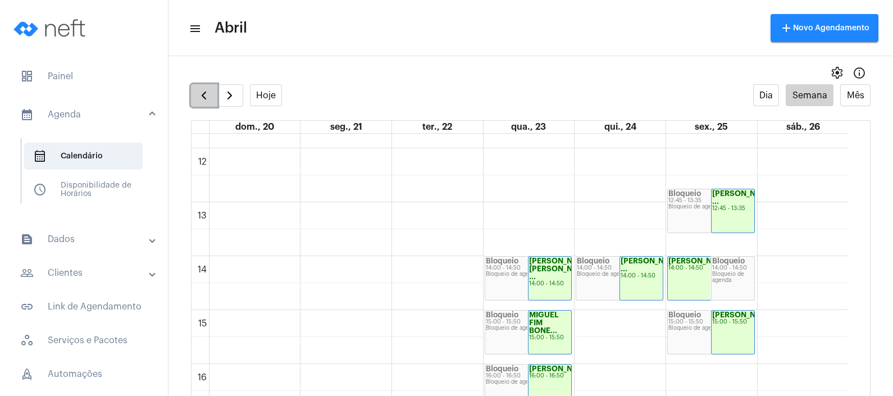
click at [202, 90] on span "button" at bounding box center [203, 95] width 13 height 13
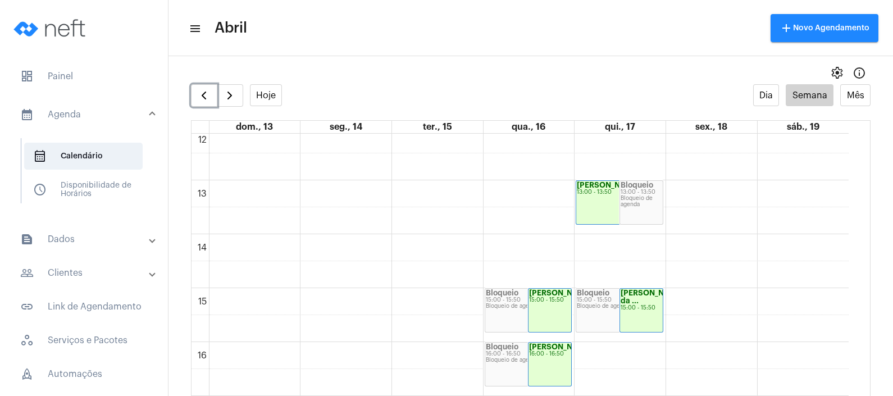
scroll to position [666, 0]
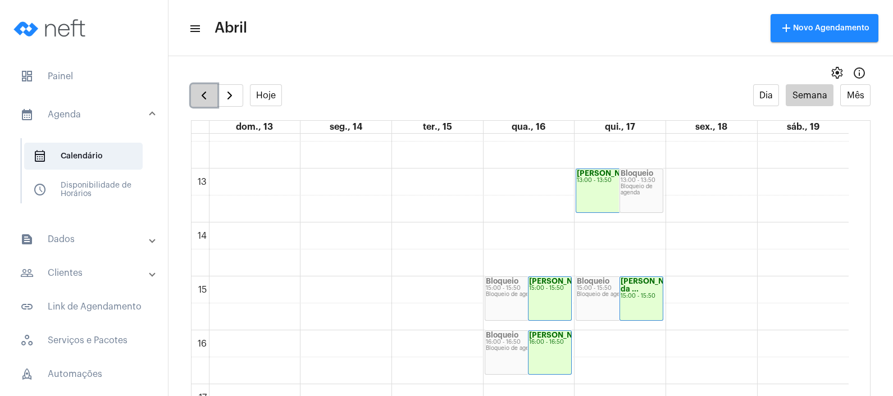
click at [202, 93] on span "button" at bounding box center [203, 95] width 13 height 13
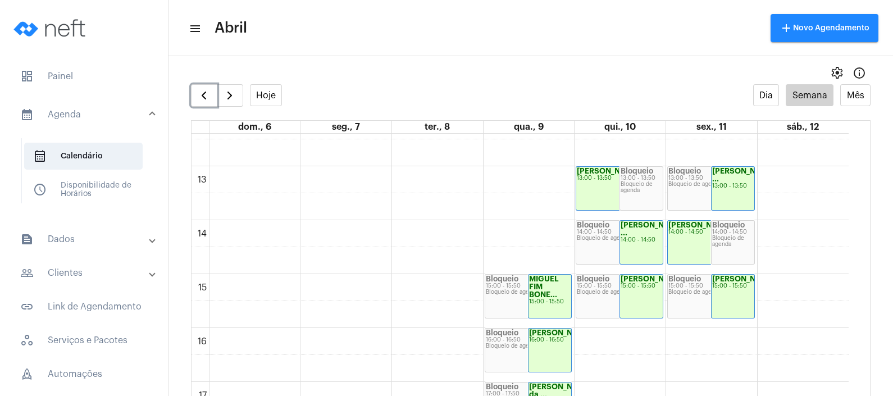
scroll to position [671, 0]
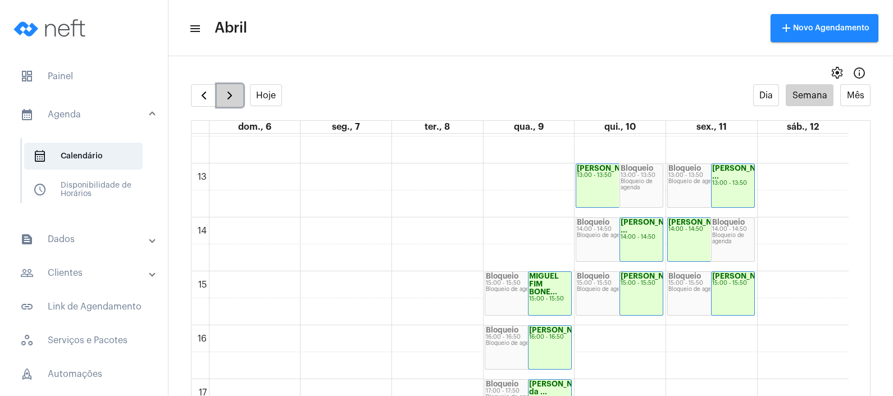
click at [233, 94] on span "button" at bounding box center [229, 95] width 13 height 13
